Goal: Task Accomplishment & Management: Complete application form

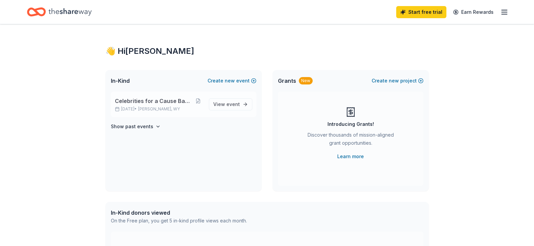
click at [158, 105] on div "Celebrities for a Cause Back the Blue [DATE] • [PERSON_NAME], WY" at bounding box center [159, 104] width 89 height 15
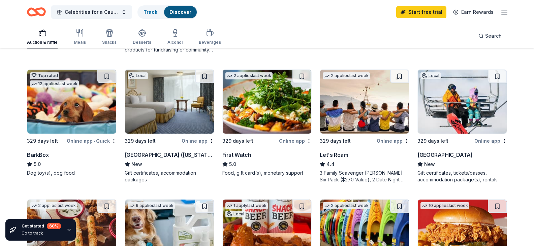
scroll to position [236, 0]
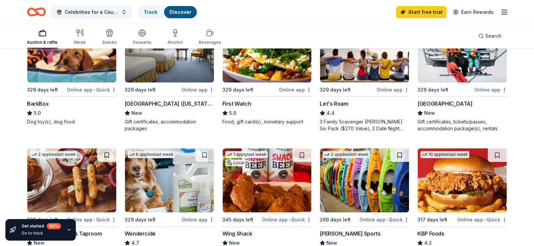
click at [158, 108] on div "[GEOGRAPHIC_DATA] ([US_STATE])" at bounding box center [170, 104] width 90 height 8
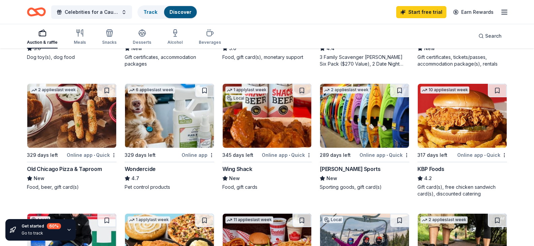
scroll to position [303, 0]
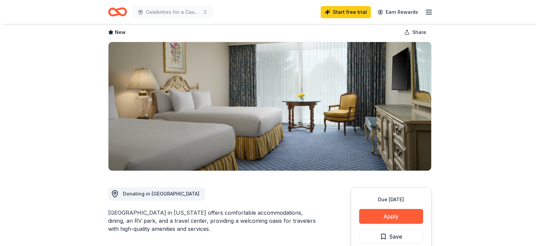
scroll to position [101, 0]
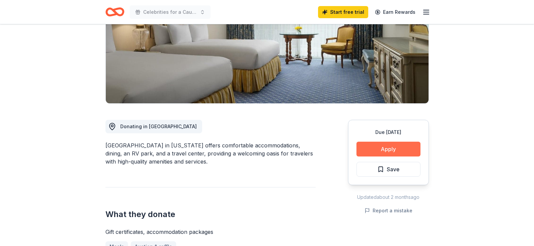
click at [399, 150] on button "Apply" at bounding box center [389, 149] width 64 height 15
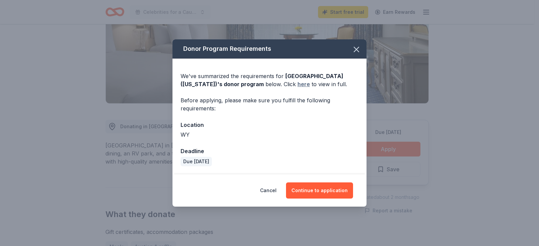
click at [299, 84] on link "here" at bounding box center [304, 84] width 12 height 8
click at [335, 192] on button "Continue to application" at bounding box center [319, 191] width 67 height 16
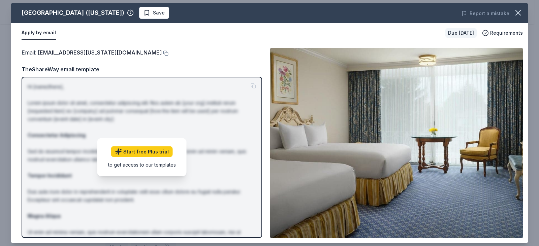
click at [175, 88] on p "Hi [name/there], Lorem ipsum dolor sit amet, consectetur adipiscing elit. Nos a…" at bounding box center [142, 184] width 229 height 202
click at [208, 136] on p "Hi [name/there], Lorem ipsum dolor sit amet, consectetur adipiscing elit. Nos a…" at bounding box center [142, 184] width 229 height 202
